Goal: Communication & Community: Answer question/provide support

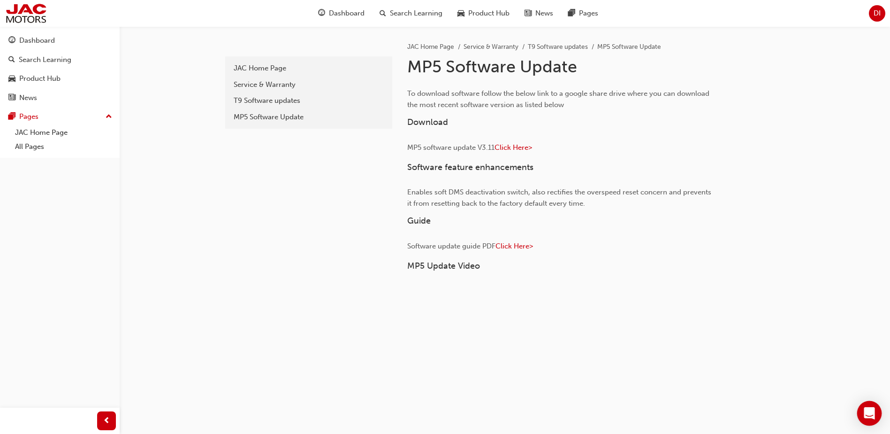
click at [868, 413] on icon "Open Intercom Messenger" at bounding box center [869, 413] width 11 height 12
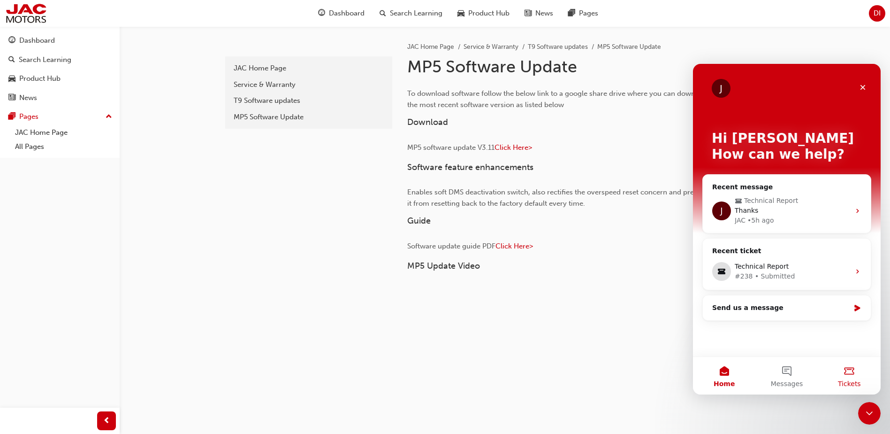
click at [848, 381] on span "Tickets" at bounding box center [849, 383] width 23 height 7
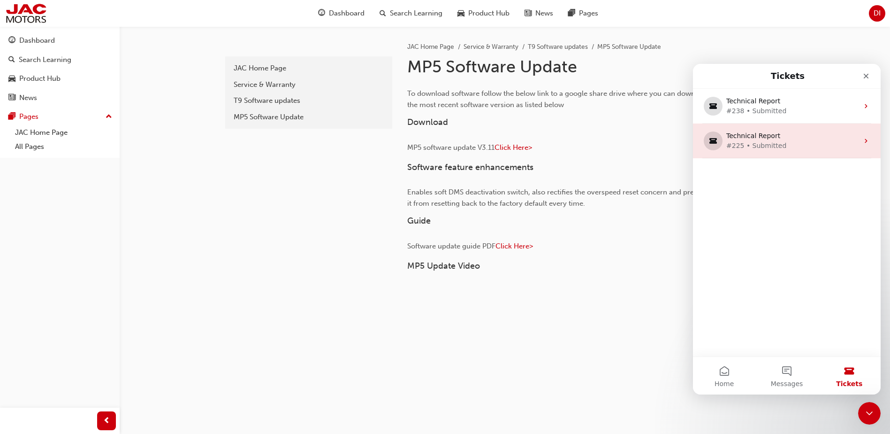
click at [773, 149] on div "#225 • Submitted" at bounding box center [784, 146] width 117 height 10
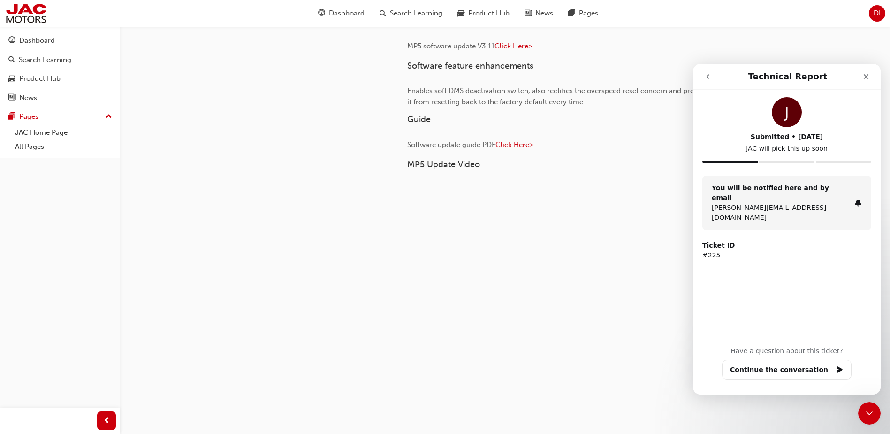
scroll to position [109, 0]
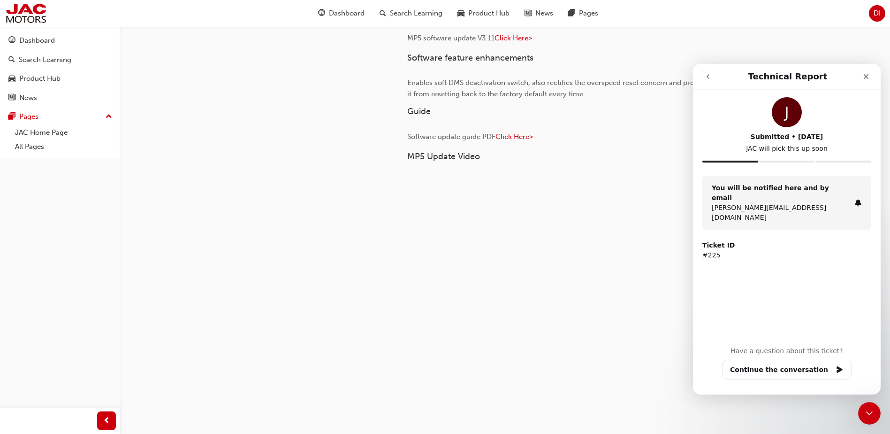
click at [796, 203] on p "[PERSON_NAME][EMAIL_ADDRESS][DOMAIN_NAME]" at bounding box center [781, 213] width 139 height 20
click at [790, 361] on button "Continue the conversation" at bounding box center [786, 369] width 129 height 20
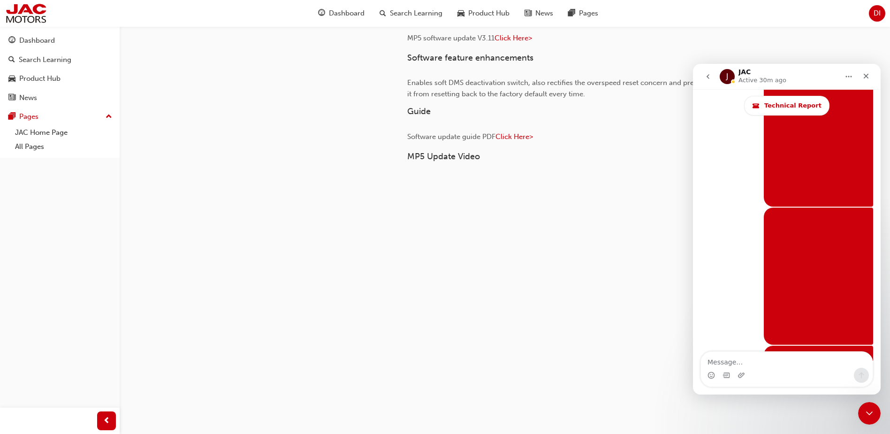
scroll to position [7959, 0]
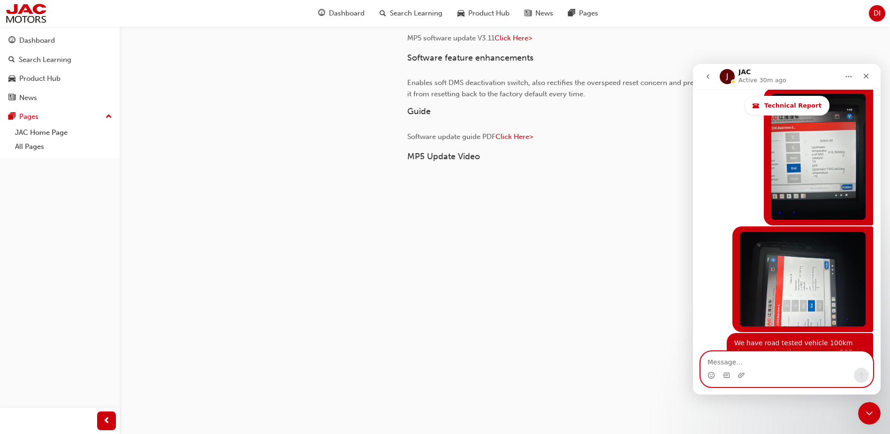
click at [728, 366] on textarea "Message…" at bounding box center [787, 359] width 172 height 16
type textarea "Hi [PERSON_NAME],"
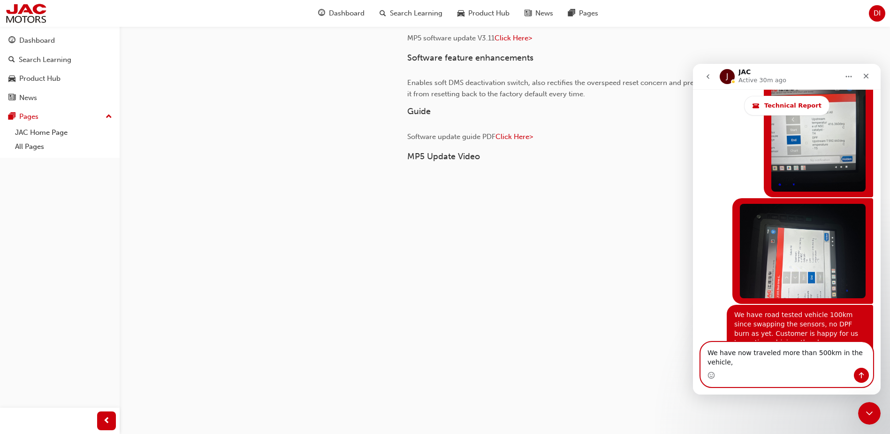
click at [867, 362] on textarea "We have now traveled more than 500km in the vehicle," at bounding box center [787, 354] width 172 height 25
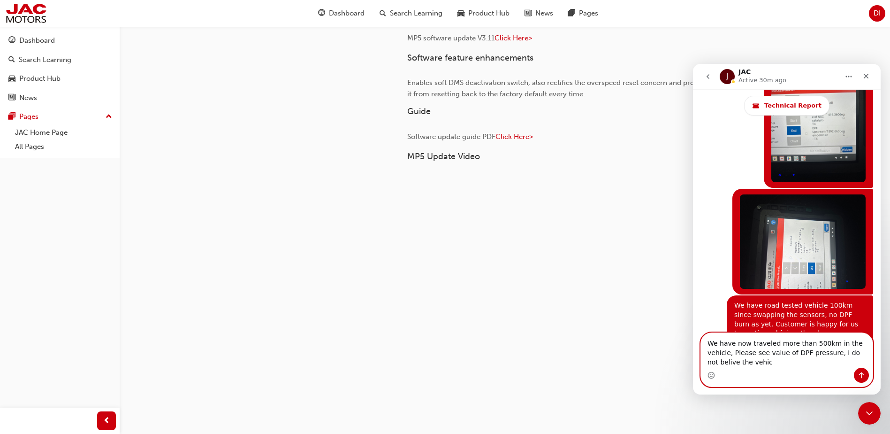
scroll to position [8006, 0]
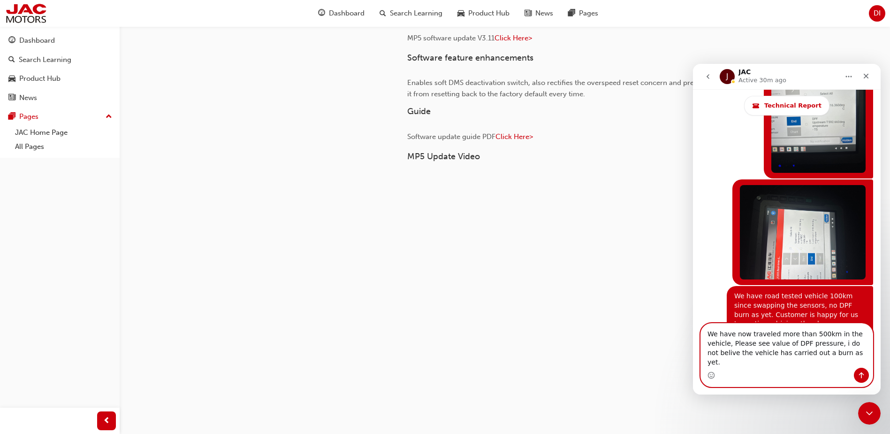
drag, startPoint x: 806, startPoint y: 354, endPoint x: 813, endPoint y: 351, distance: 7.1
click at [808, 353] on textarea "We have now traveled more than 500km in the vehicle, Please see value of DPF pr…" at bounding box center [787, 345] width 172 height 44
click at [822, 365] on textarea "We have now traveled more than 500km in the vehicle, please see value of DPF pr…" at bounding box center [787, 345] width 172 height 44
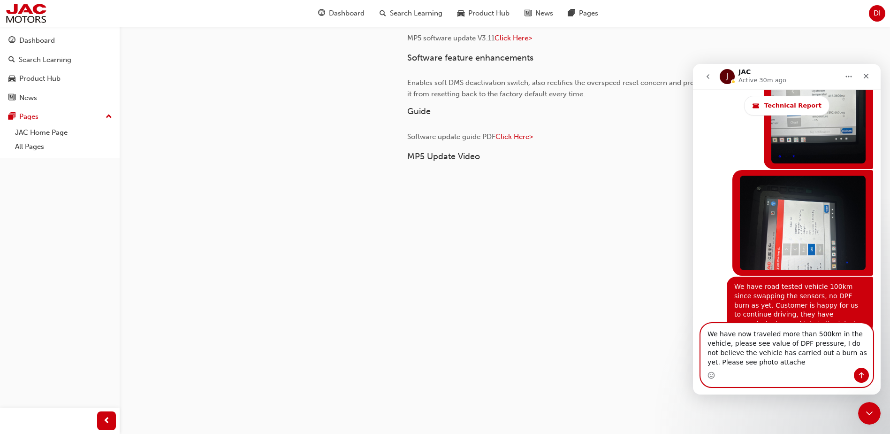
type textarea "We have now traveled more than 500km in the vehicle, please see value of DPF pr…"
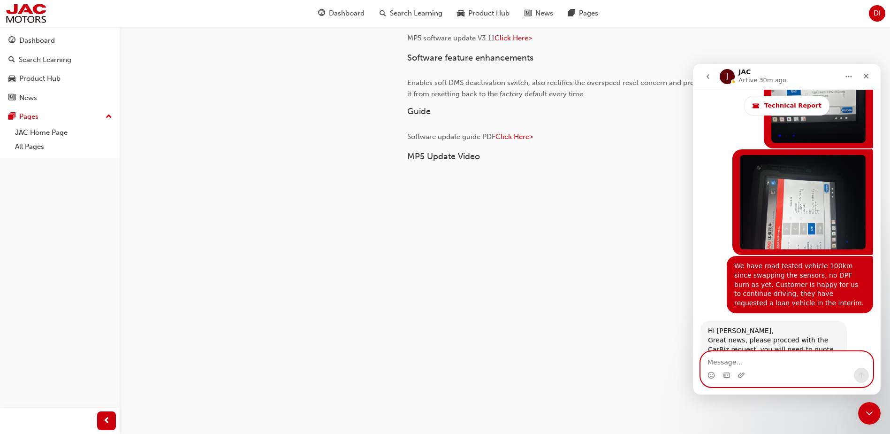
scroll to position [8119, 0]
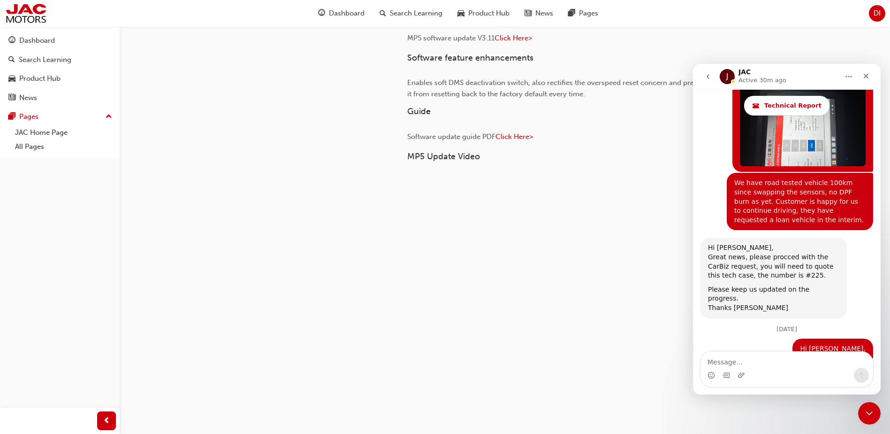
click at [324, 216] on div "11ec04a7-11c9-416f-92dd-e586a1dabc50 JAC Home Page Service & Warranty T9 Softwa…" at bounding box center [307, 153] width 169 height 472
click at [864, 83] on div "Close" at bounding box center [866, 76] width 17 height 17
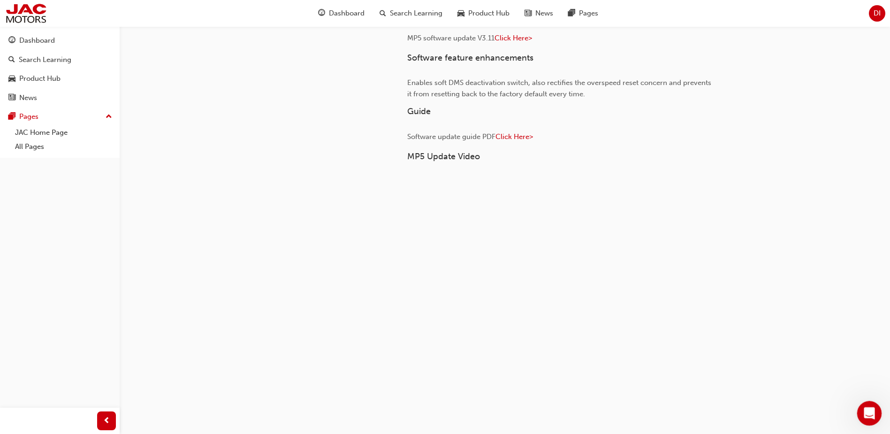
scroll to position [7571, 0]
click at [866, 415] on icon "Open Intercom Messenger" at bounding box center [867, 411] width 15 height 15
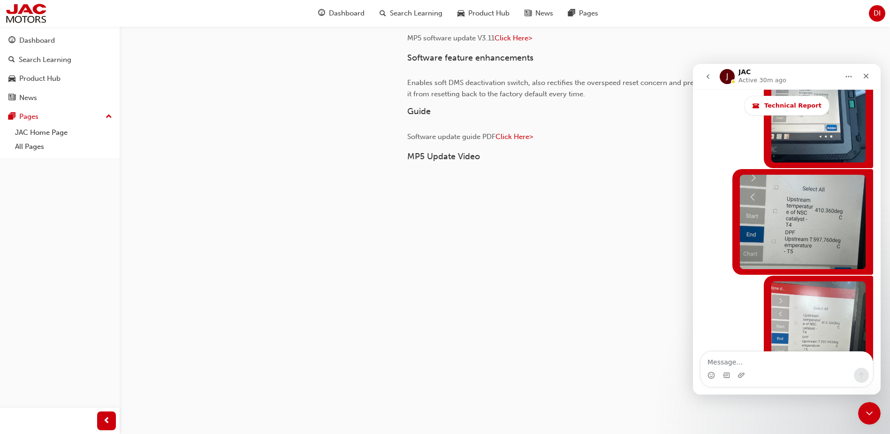
scroll to position [8119, 0]
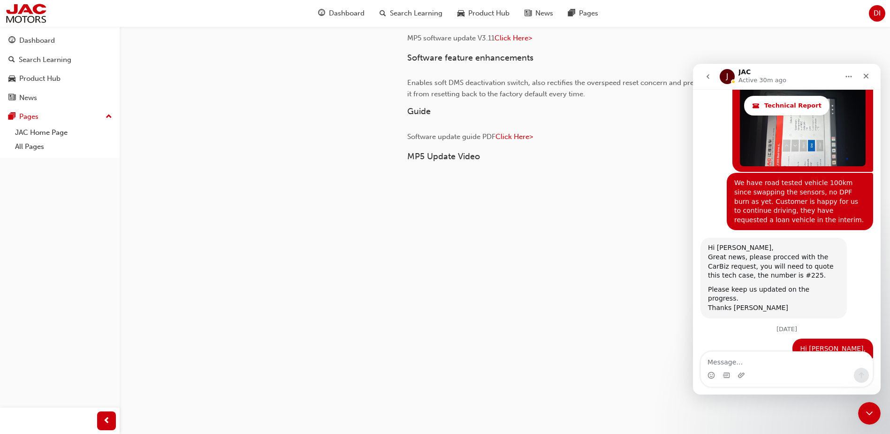
click at [711, 79] on icon "go back" at bounding box center [708, 77] width 8 height 8
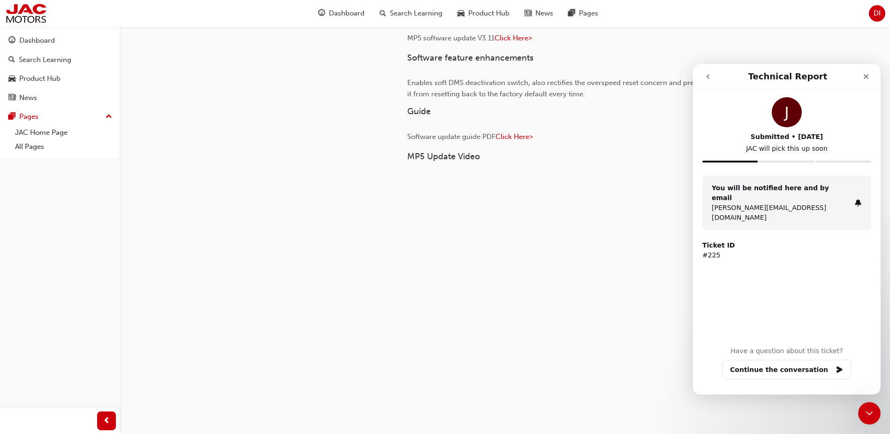
scroll to position [0, 0]
click at [707, 74] on icon "go back" at bounding box center [708, 77] width 8 height 8
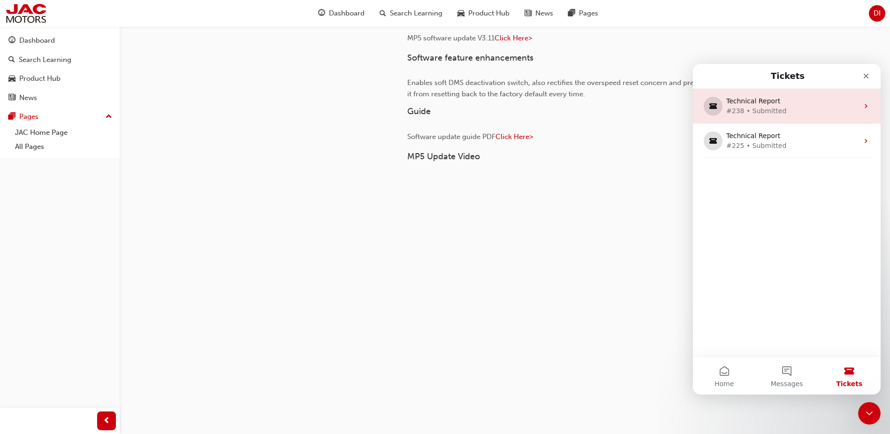
click at [753, 115] on div "#238 • Submitted" at bounding box center [784, 111] width 117 height 10
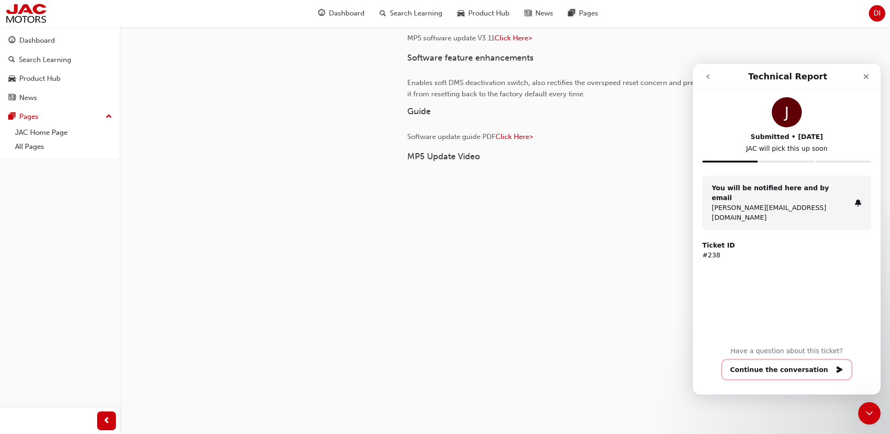
click at [807, 370] on button "Continue the conversation" at bounding box center [786, 369] width 129 height 20
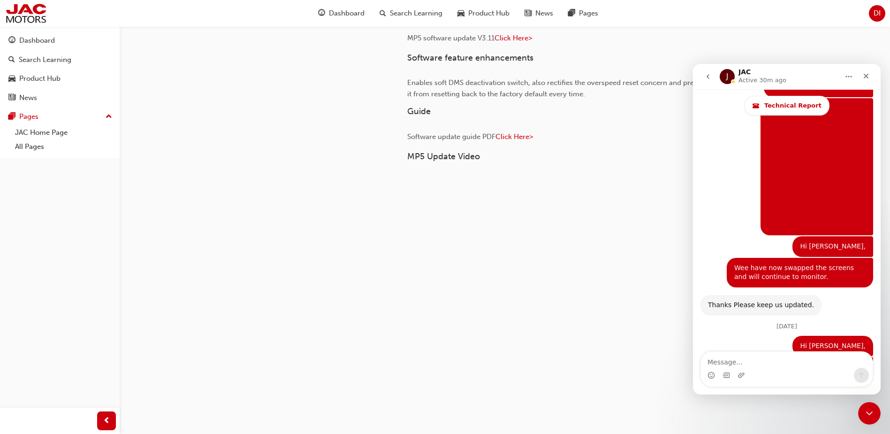
scroll to position [4056, 0]
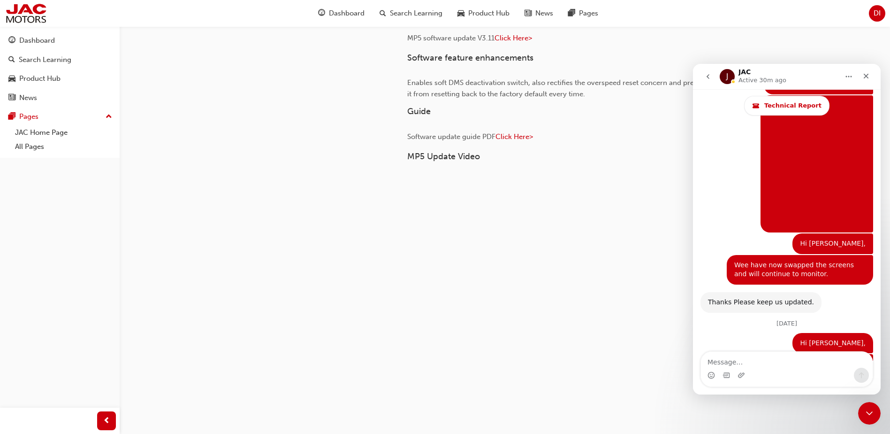
click at [744, 362] on textarea "Message…" at bounding box center [787, 359] width 172 height 16
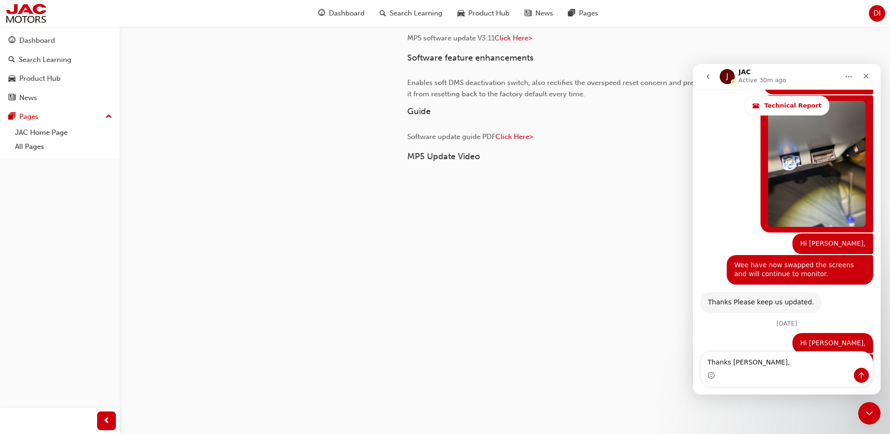
type textarea "Thanks [PERSON_NAME],"
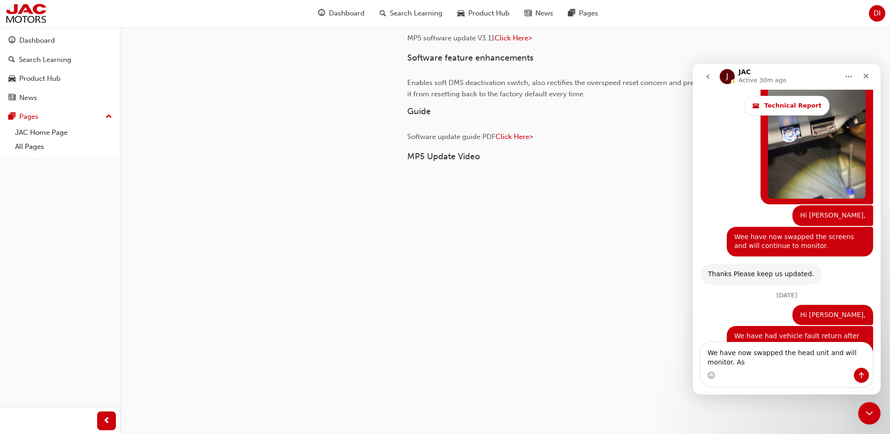
scroll to position [4093, 0]
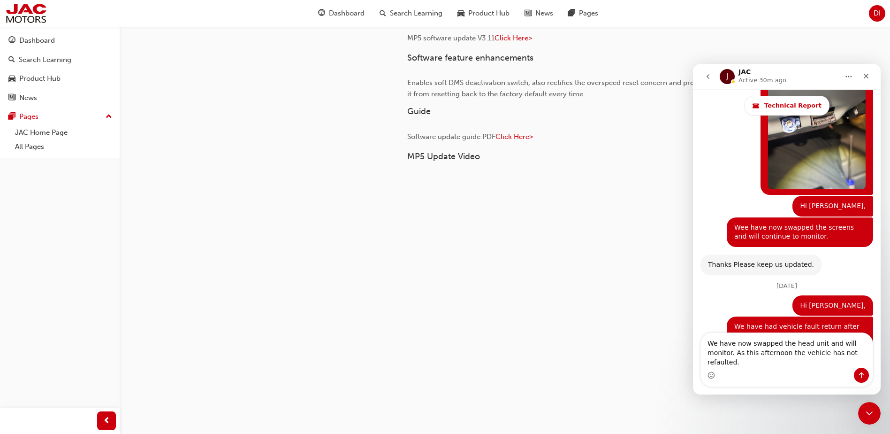
type textarea "We have now swapped the head unit and will monitor. As this afternoon the vehic…"
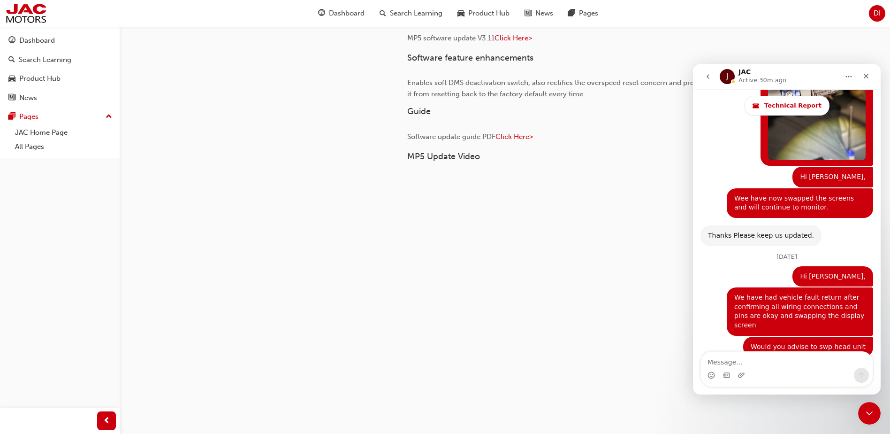
scroll to position [4123, 0]
